Goal: Information Seeking & Learning: Learn about a topic

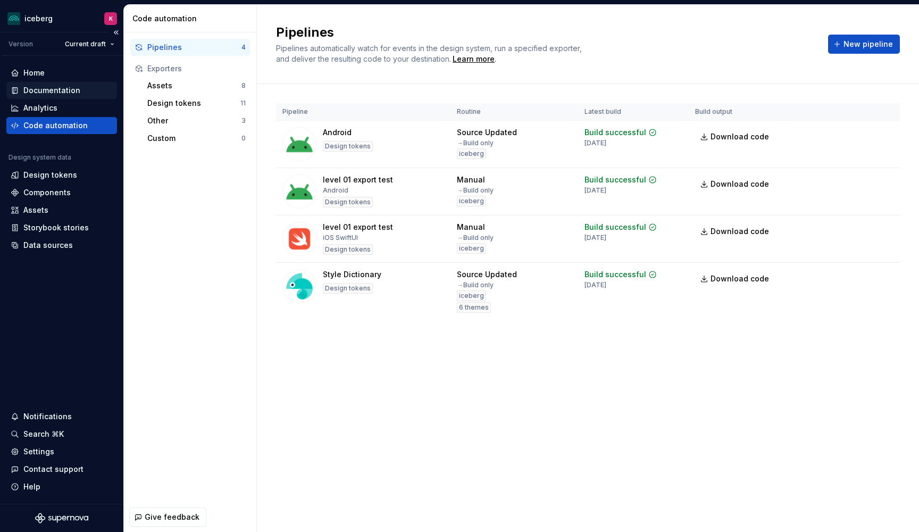
click at [55, 89] on div "Documentation" at bounding box center [51, 90] width 57 height 11
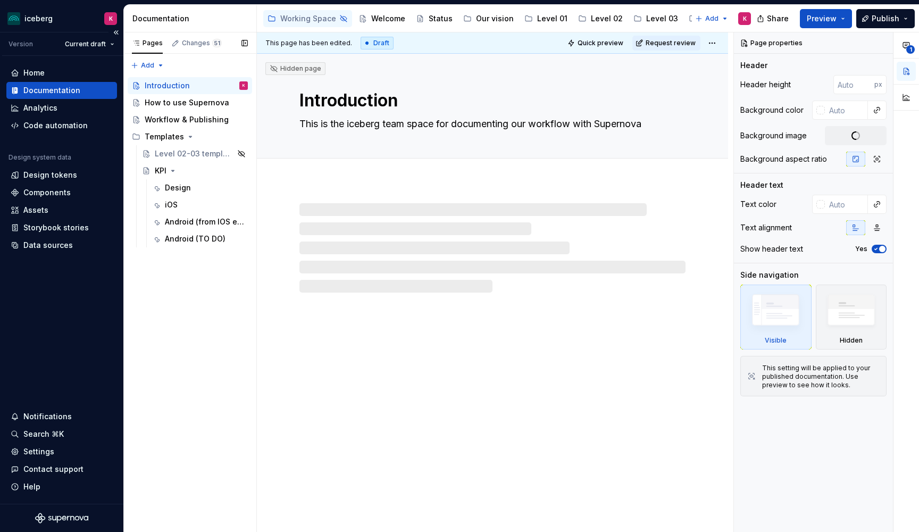
type textarea "*"
click at [45, 123] on div "Code automation" at bounding box center [55, 125] width 64 height 11
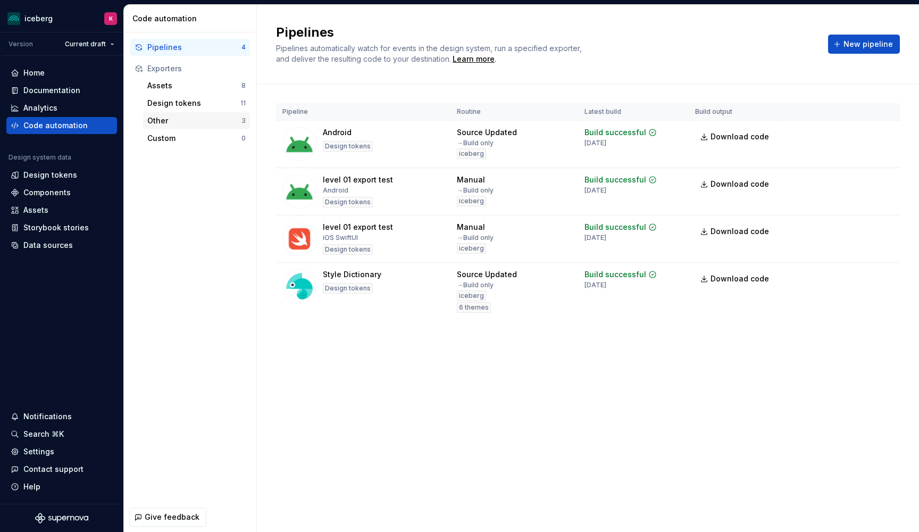
click at [174, 122] on div "Other" at bounding box center [194, 120] width 94 height 11
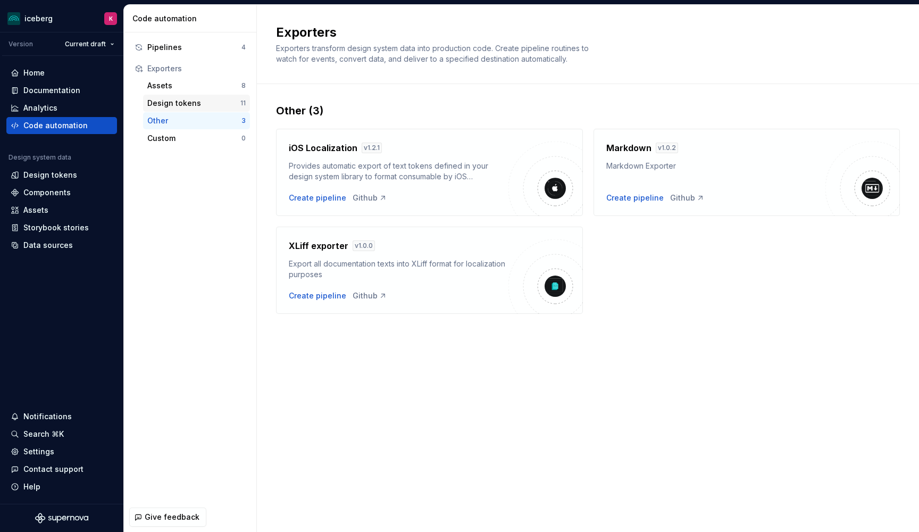
click at [202, 103] on div "Design tokens" at bounding box center [193, 103] width 93 height 11
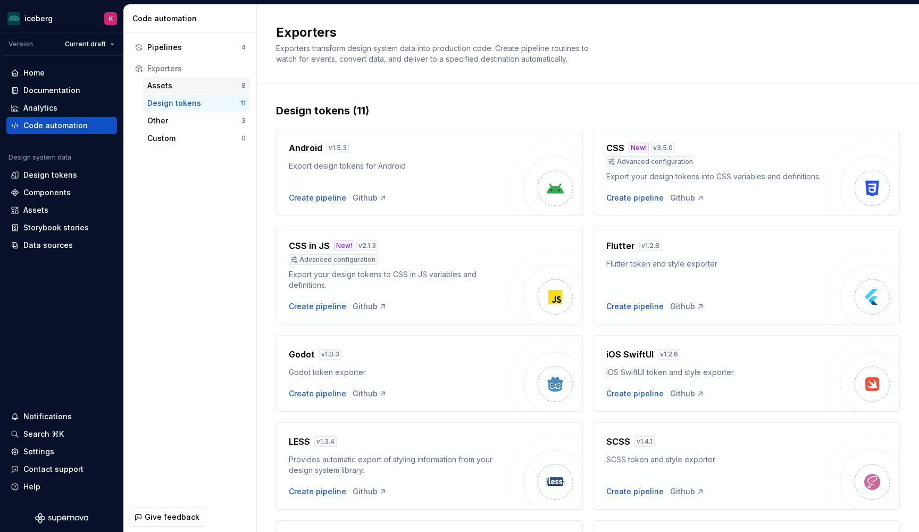
click at [221, 85] on div "Assets" at bounding box center [194, 85] width 94 height 11
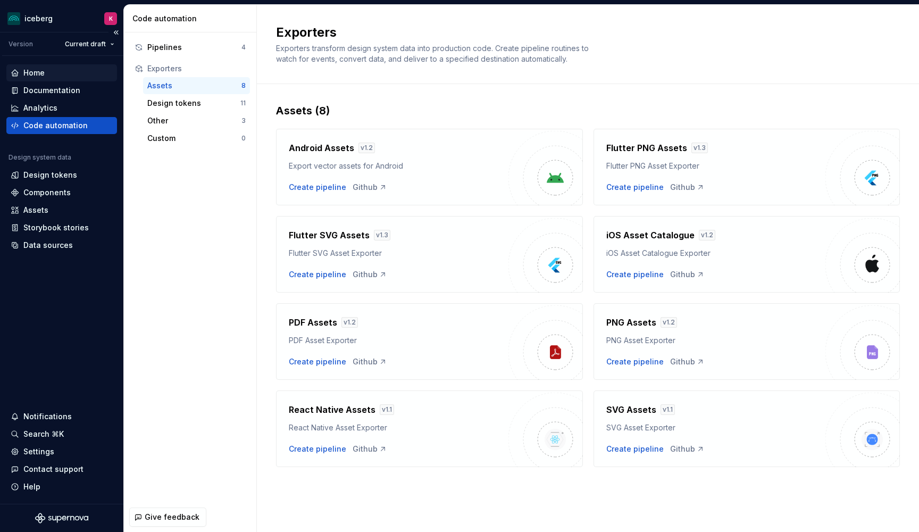
click at [49, 73] on div "Home" at bounding box center [62, 73] width 102 height 11
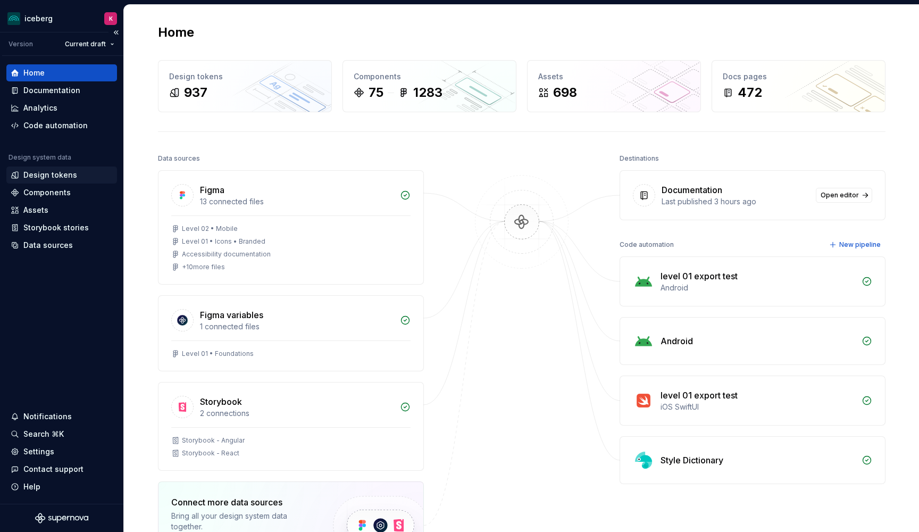
click at [54, 180] on div "Design tokens" at bounding box center [50, 175] width 54 height 11
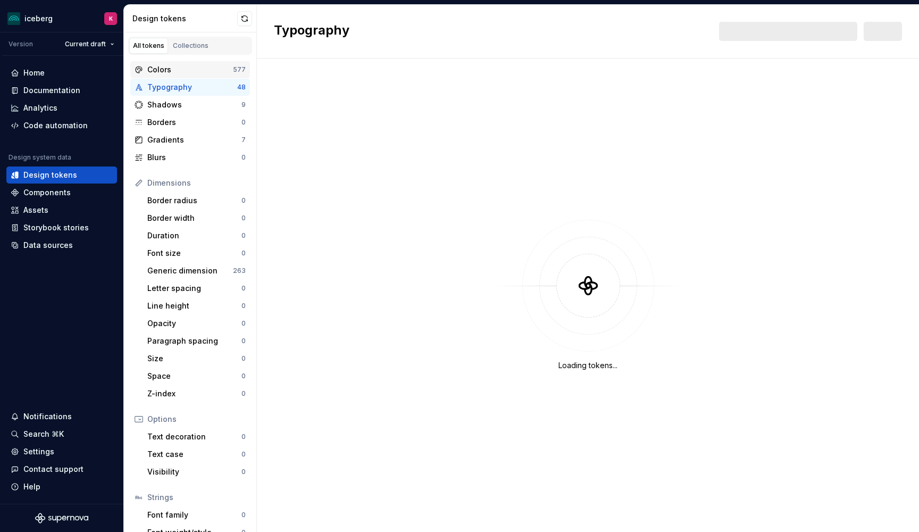
click at [159, 72] on div "Colors" at bounding box center [190, 69] width 86 height 11
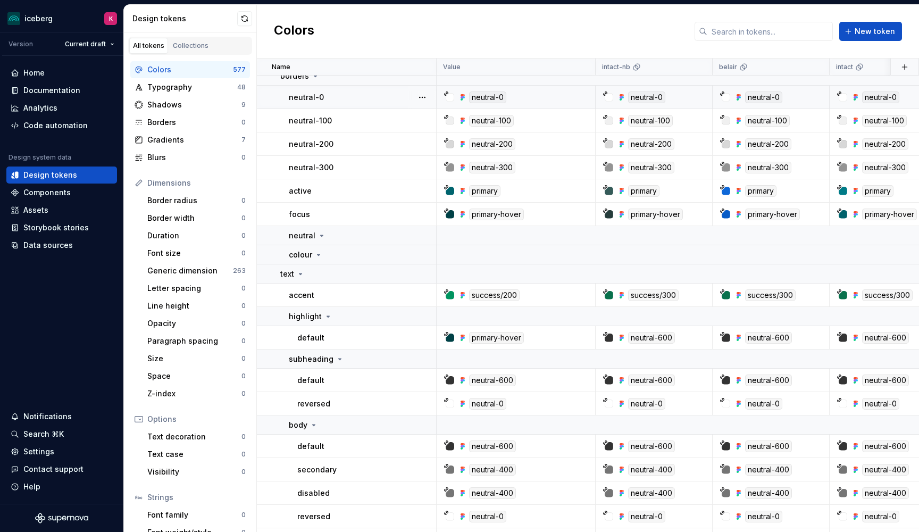
scroll to position [39, 0]
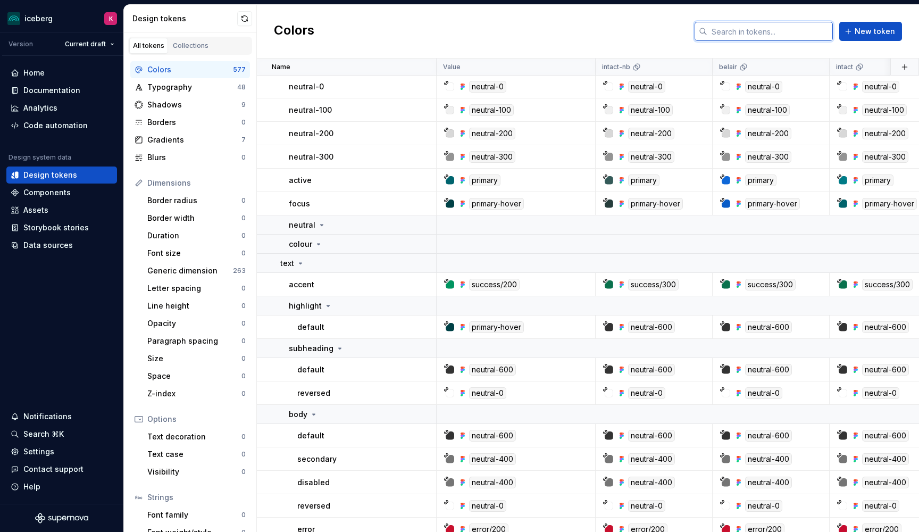
click at [742, 29] on input "text" at bounding box center [770, 31] width 126 height 19
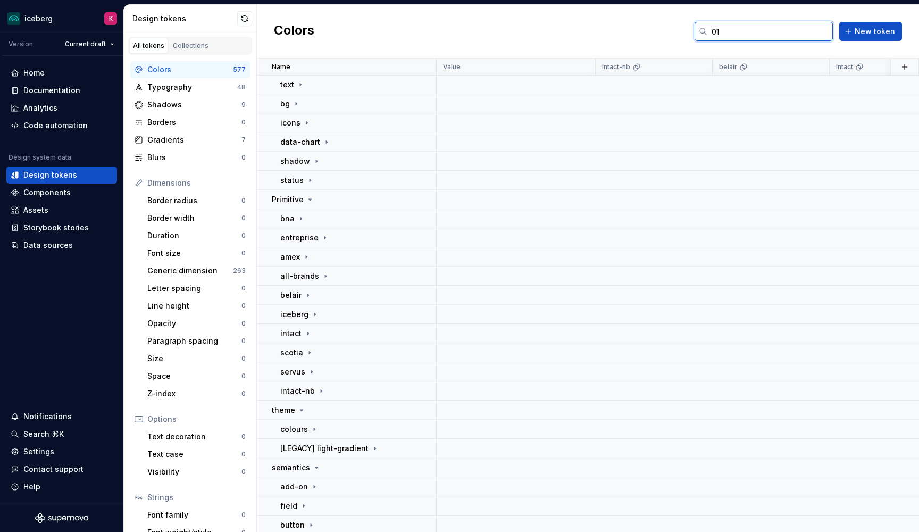
scroll to position [0, 0]
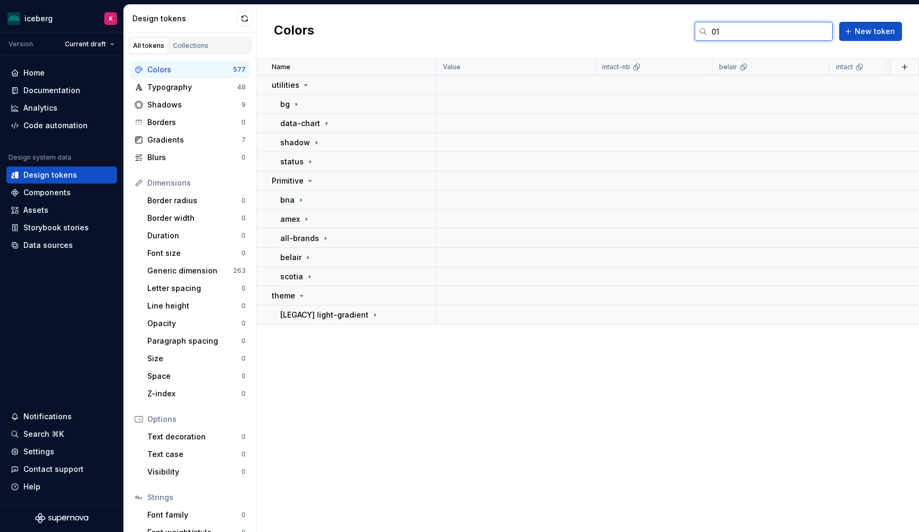
type input "0"
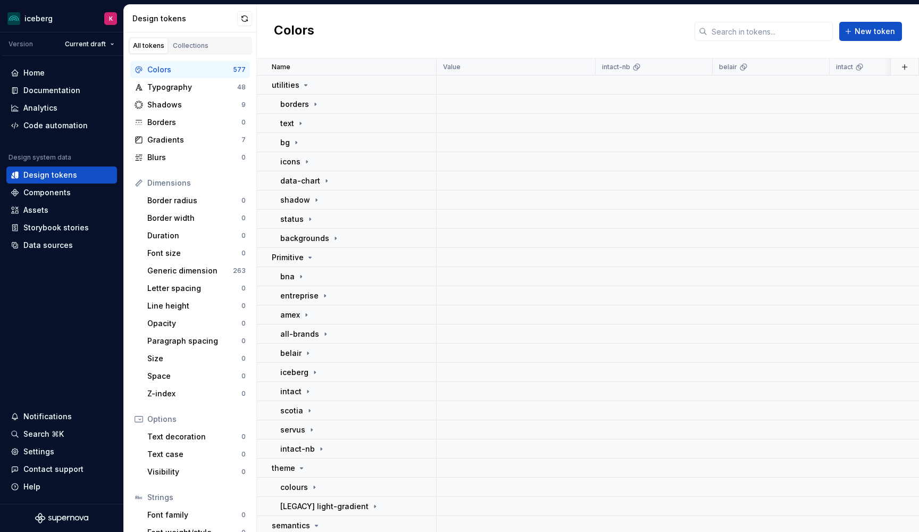
click at [644, 39] on div "Colors New token" at bounding box center [588, 32] width 662 height 54
click at [158, 84] on div "Typography" at bounding box center [192, 87] width 90 height 11
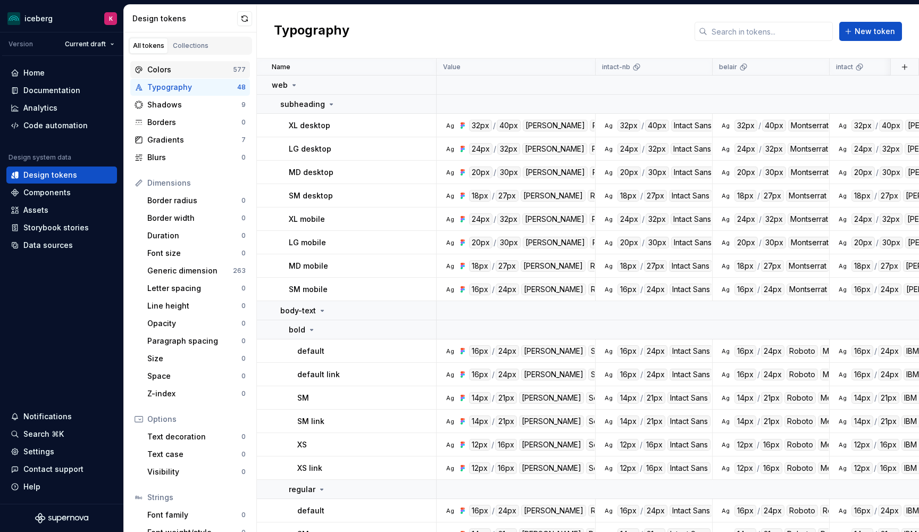
click at [156, 72] on div "Colors" at bounding box center [190, 69] width 86 height 11
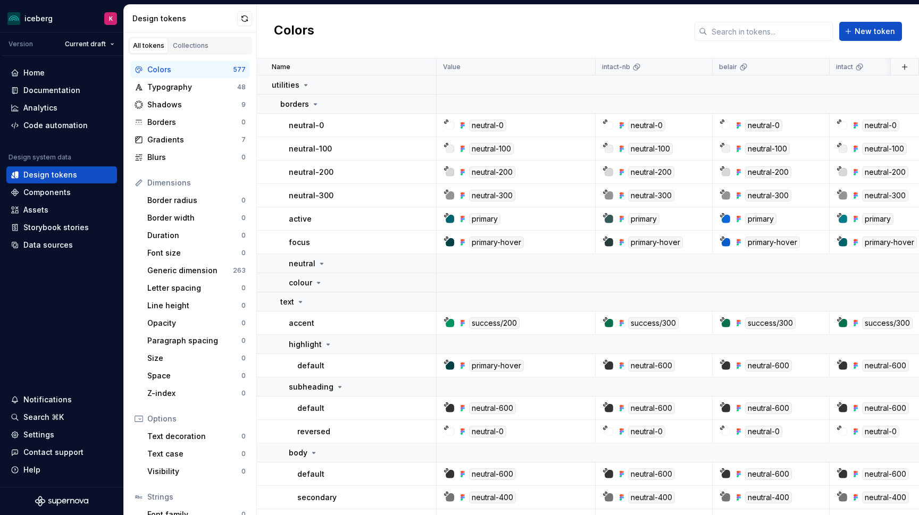
click at [472, 37] on div "Colors New token" at bounding box center [588, 32] width 662 height 54
click at [187, 51] on link "Collections" at bounding box center [190, 46] width 43 height 16
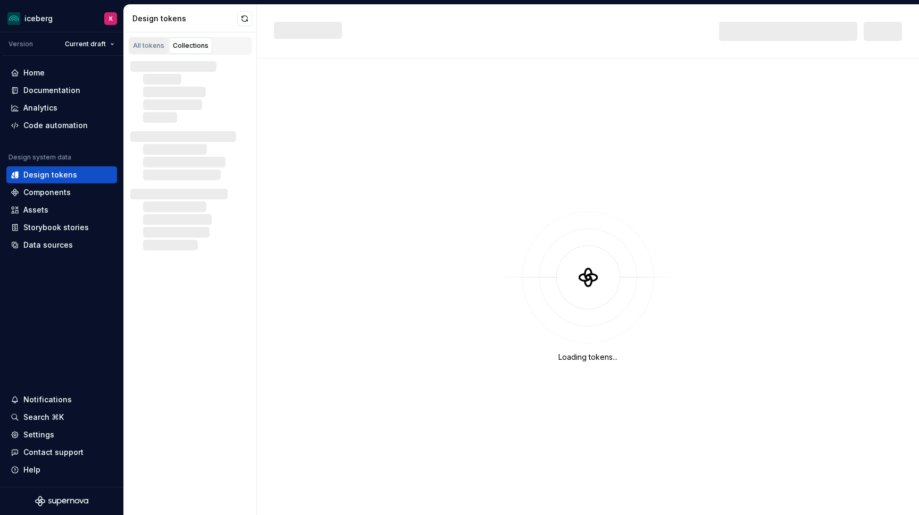
click at [154, 48] on div "All tokens" at bounding box center [148, 45] width 31 height 9
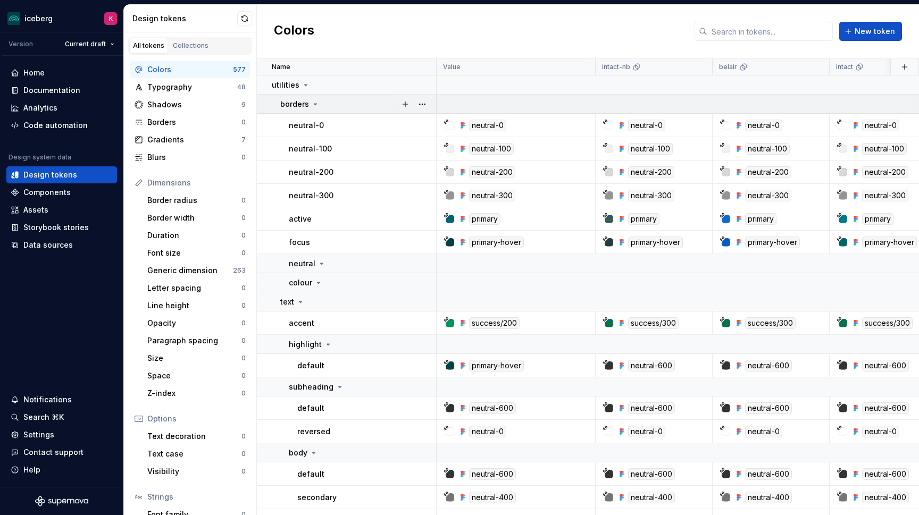
click at [314, 105] on icon at bounding box center [315, 104] width 9 height 9
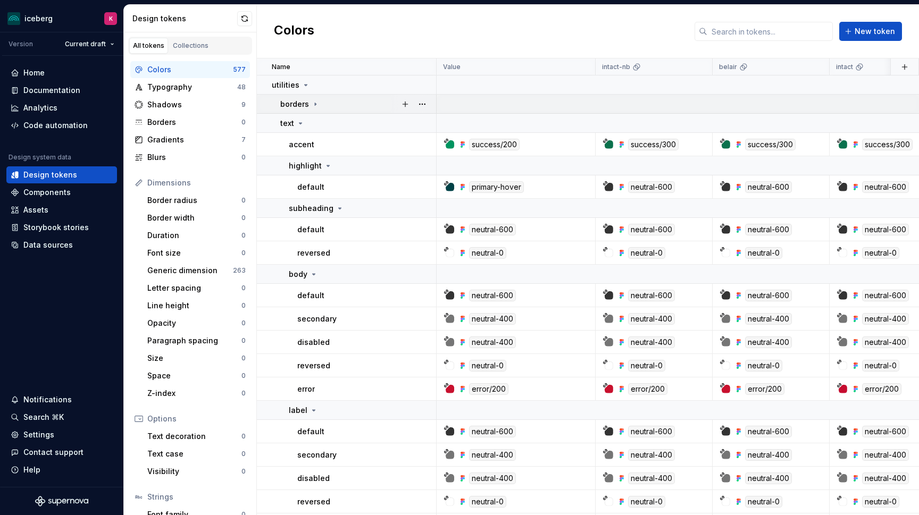
click at [315, 105] on icon at bounding box center [315, 104] width 1 height 3
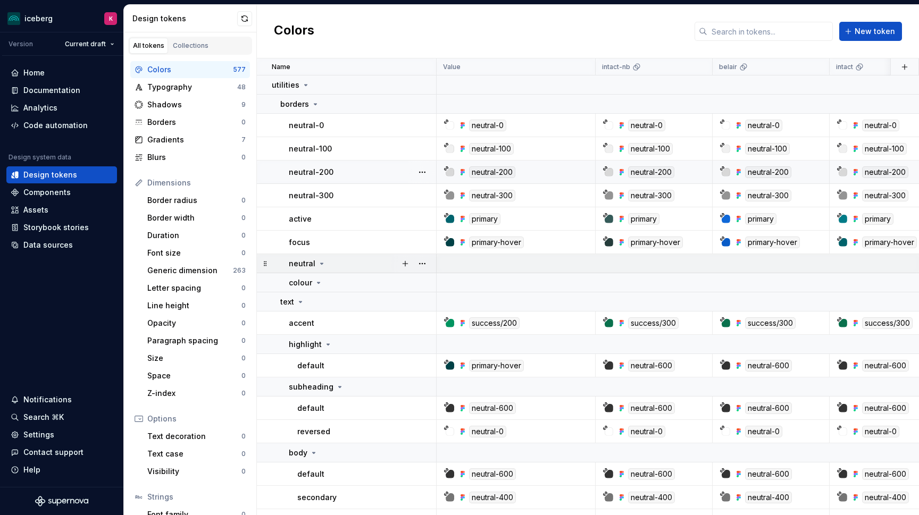
click at [314, 262] on div "neutral" at bounding box center [307, 263] width 37 height 11
click at [318, 263] on icon at bounding box center [322, 264] width 9 height 9
click at [318, 286] on icon at bounding box center [318, 283] width 9 height 9
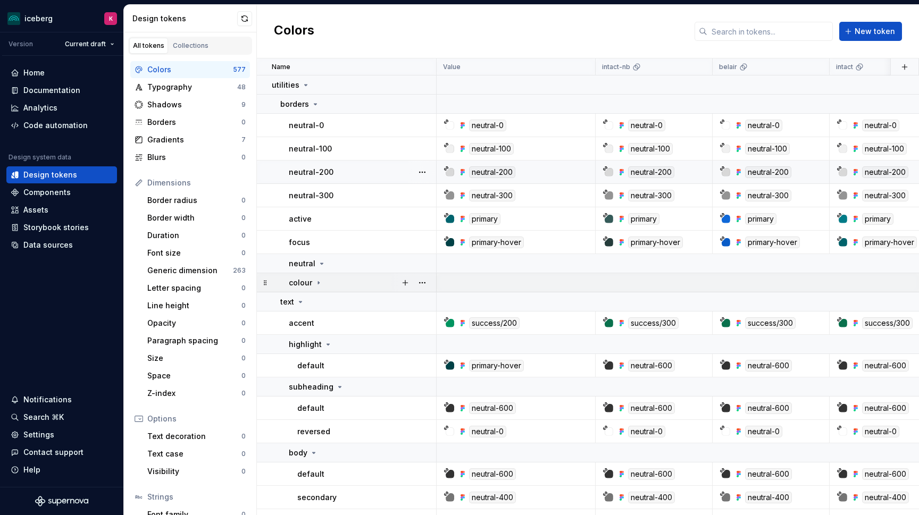
click at [318, 286] on icon at bounding box center [318, 283] width 9 height 9
click at [451, 150] on div at bounding box center [450, 149] width 9 height 9
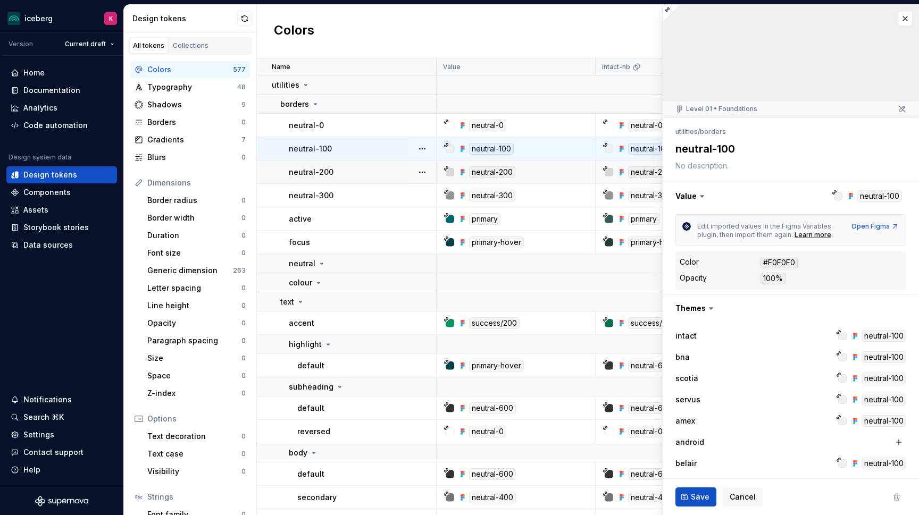
type textarea "*"
